Goal: Navigation & Orientation: Find specific page/section

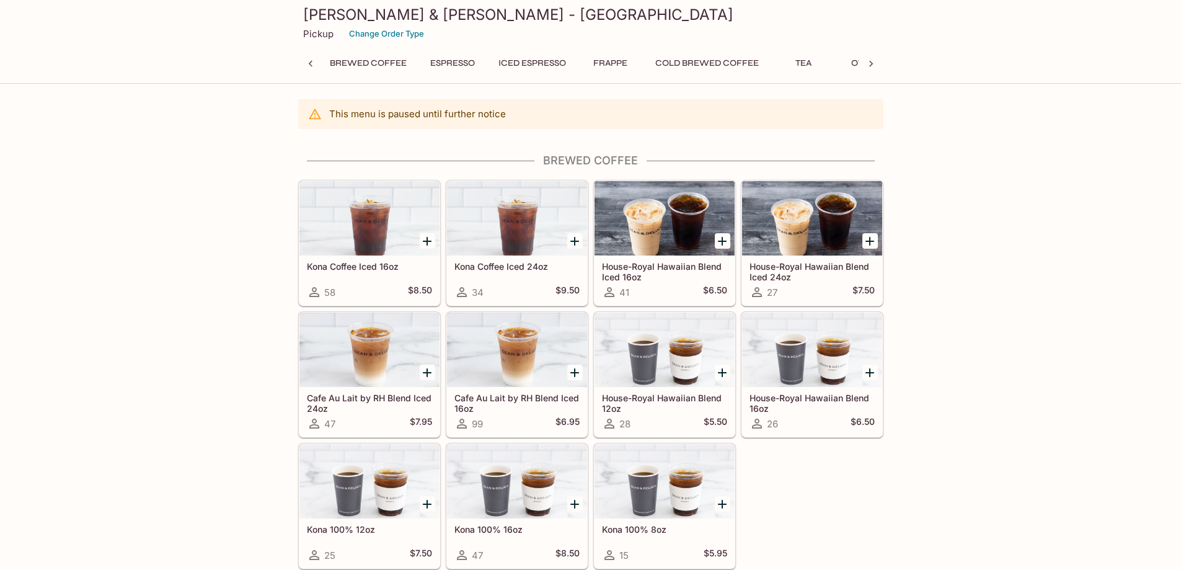
click at [874, 63] on icon at bounding box center [871, 64] width 12 height 12
click at [833, 62] on button "Others" at bounding box center [831, 63] width 56 height 17
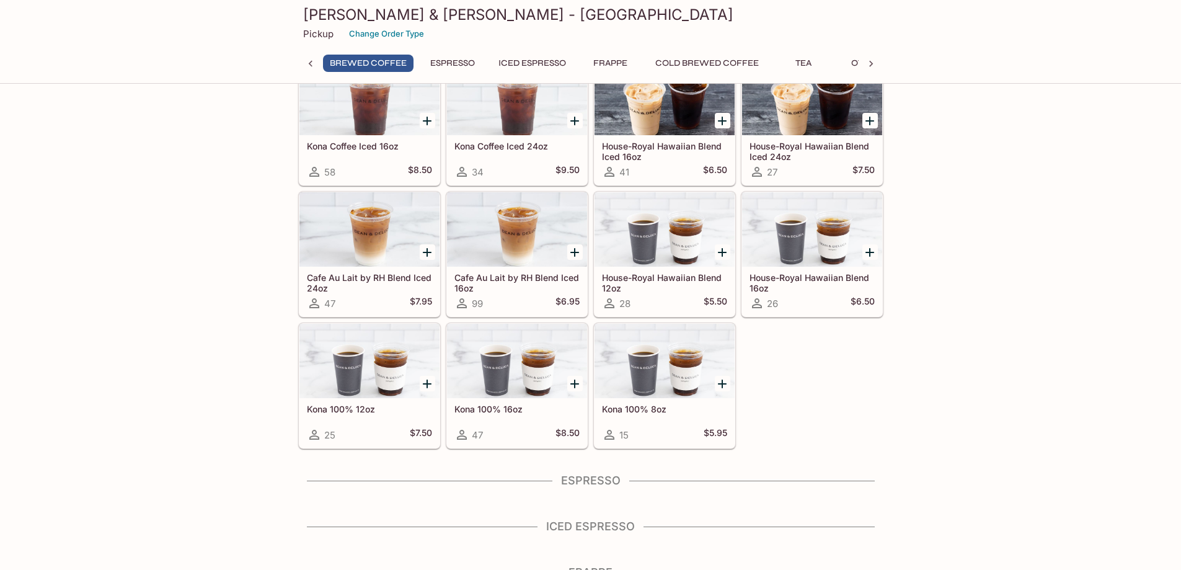
scroll to position [0, 0]
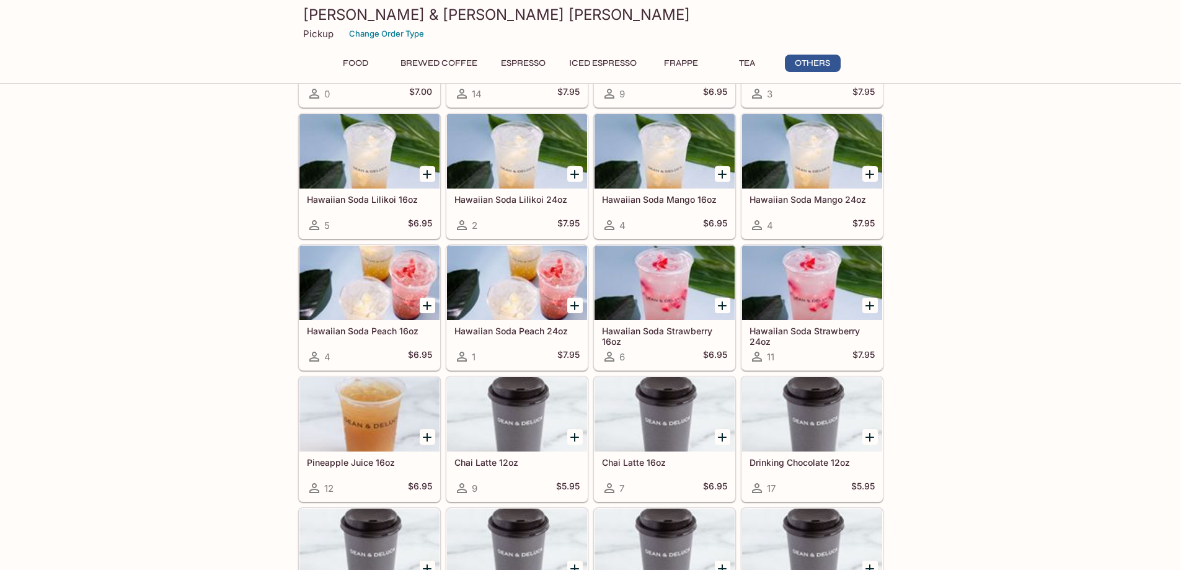
scroll to position [2676, 0]
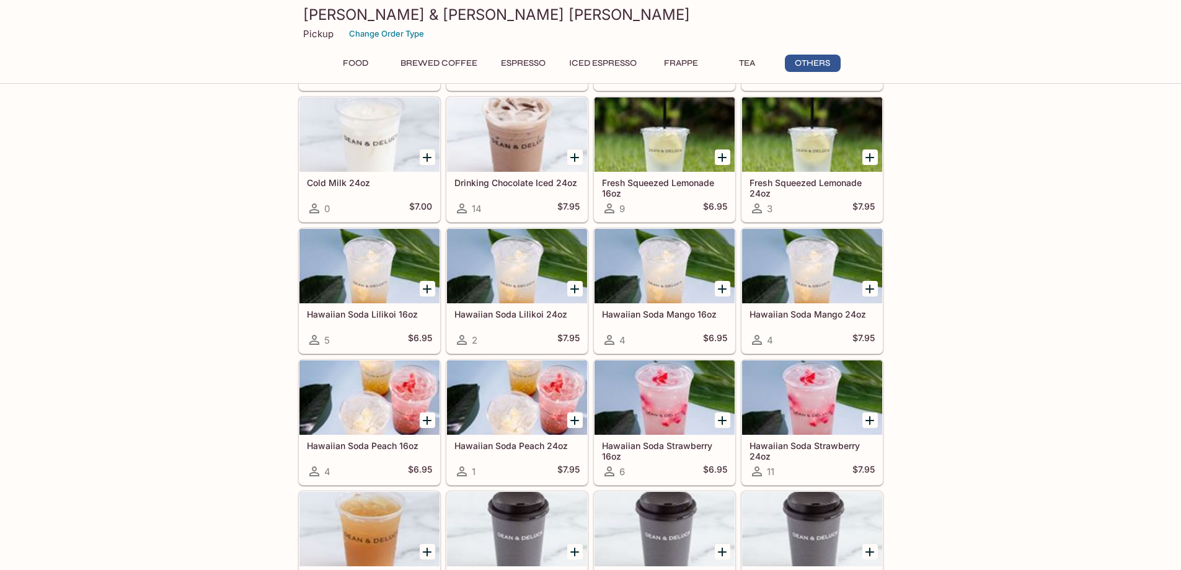
click at [359, 61] on button "Food" at bounding box center [356, 63] width 56 height 17
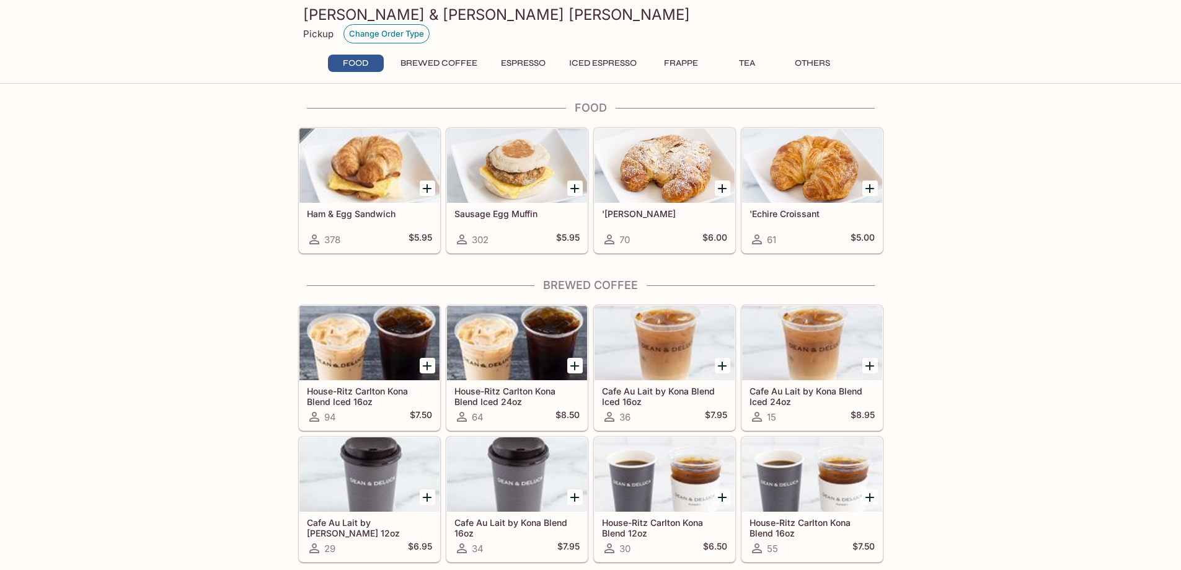
scroll to position [0, 0]
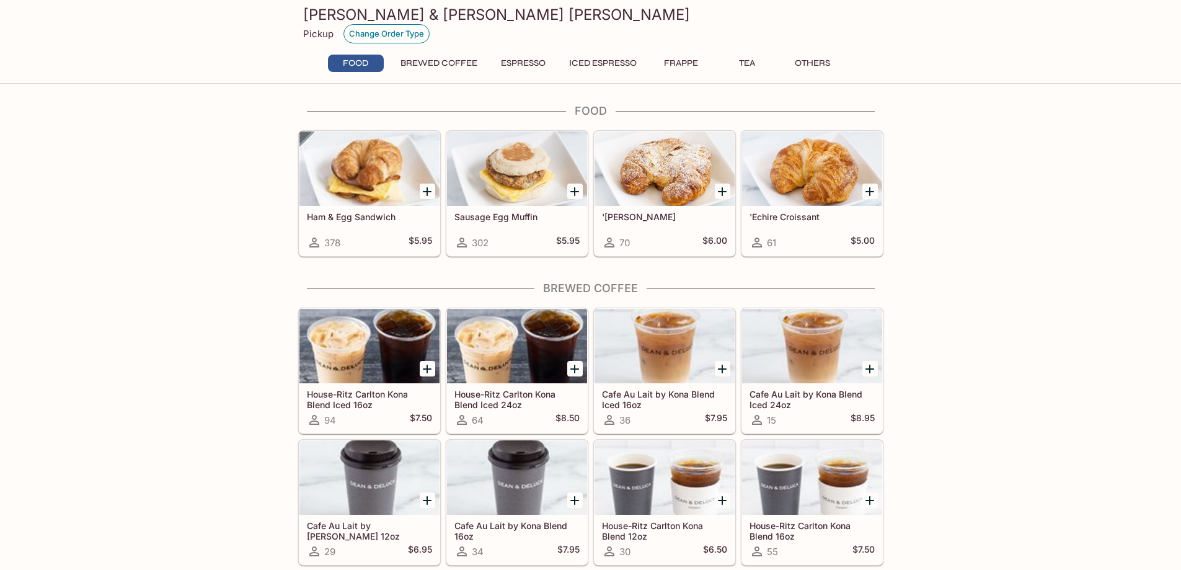
click at [381, 33] on button "Change Order Type" at bounding box center [387, 33] width 86 height 19
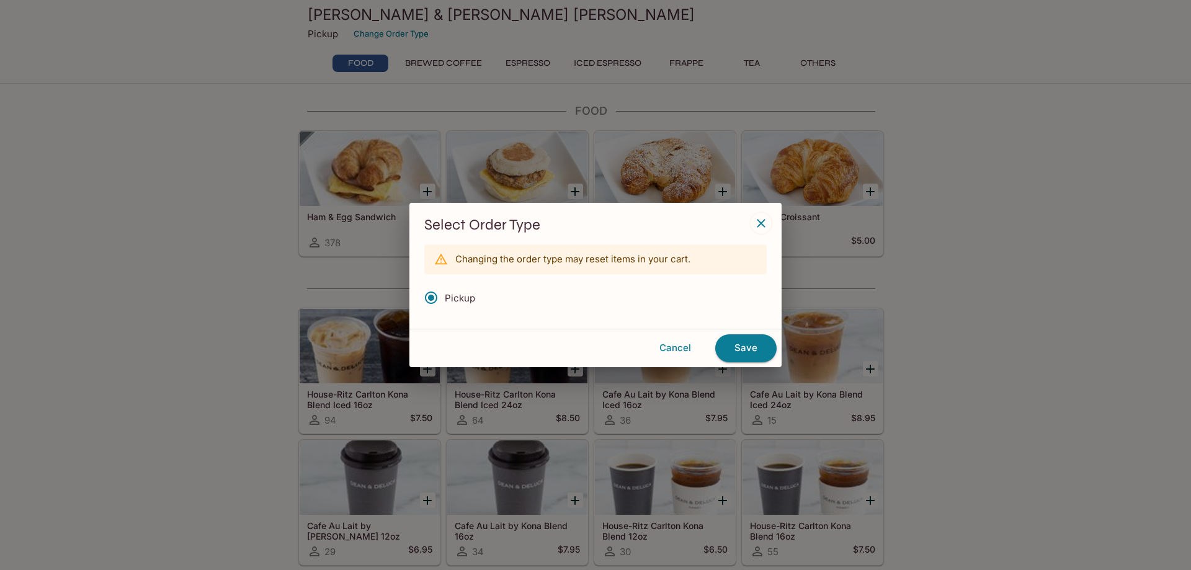
click at [757, 223] on icon "button" at bounding box center [760, 223] width 15 height 15
